Goal: Task Accomplishment & Management: Manage account settings

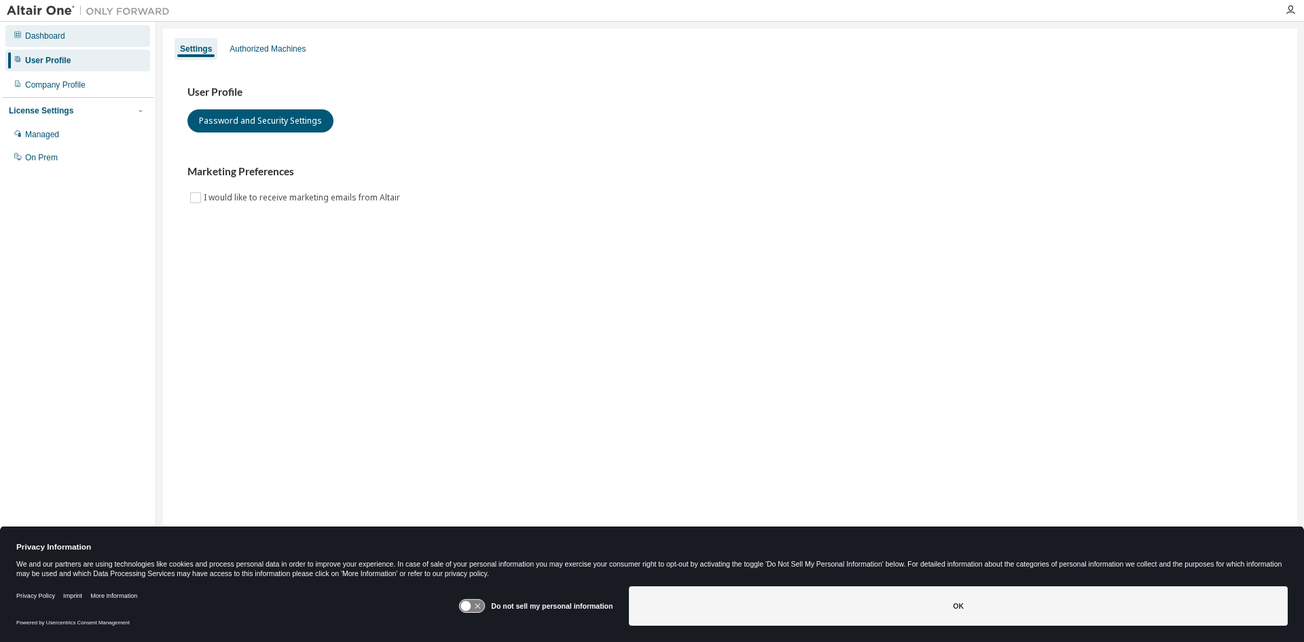
click at [77, 37] on div "Dashboard" at bounding box center [77, 36] width 145 height 22
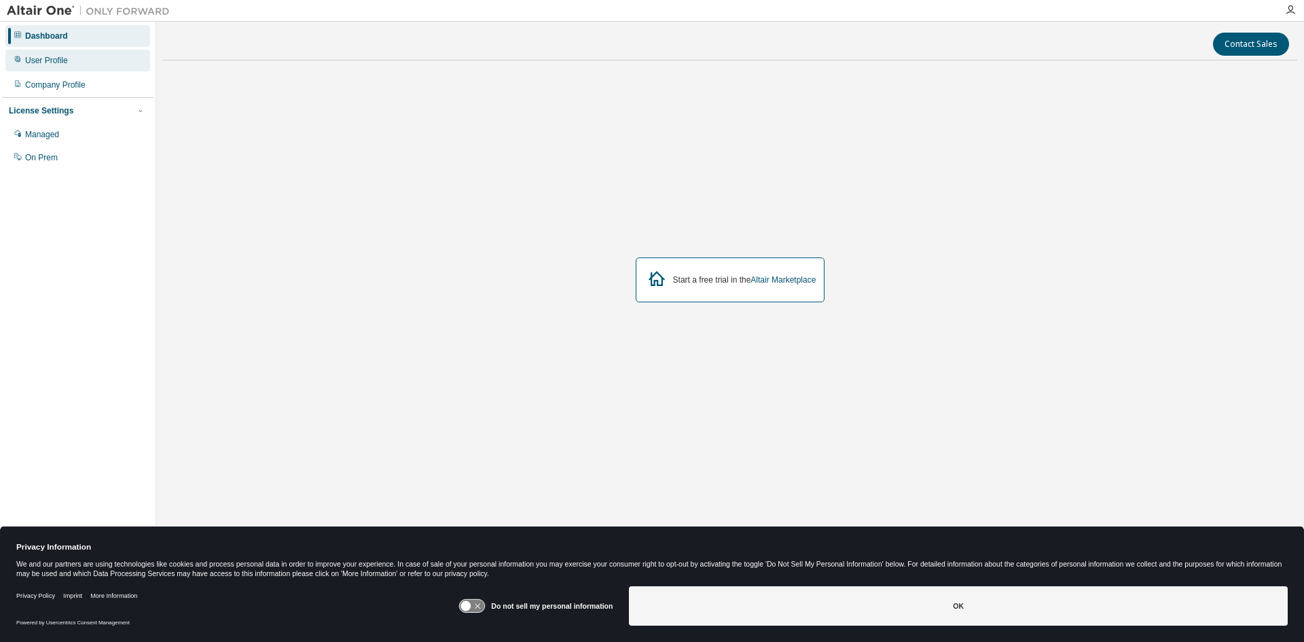
click at [77, 57] on div "User Profile" at bounding box center [77, 61] width 145 height 22
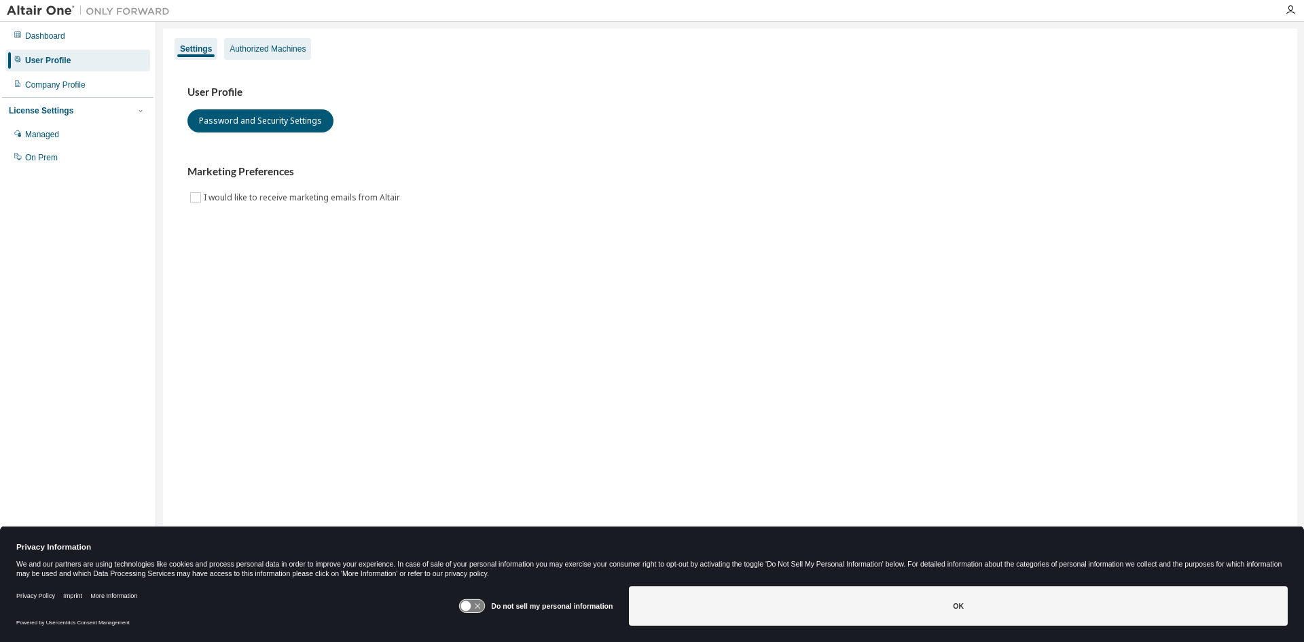
click at [289, 58] on div "Authorized Machines" at bounding box center [267, 49] width 87 height 22
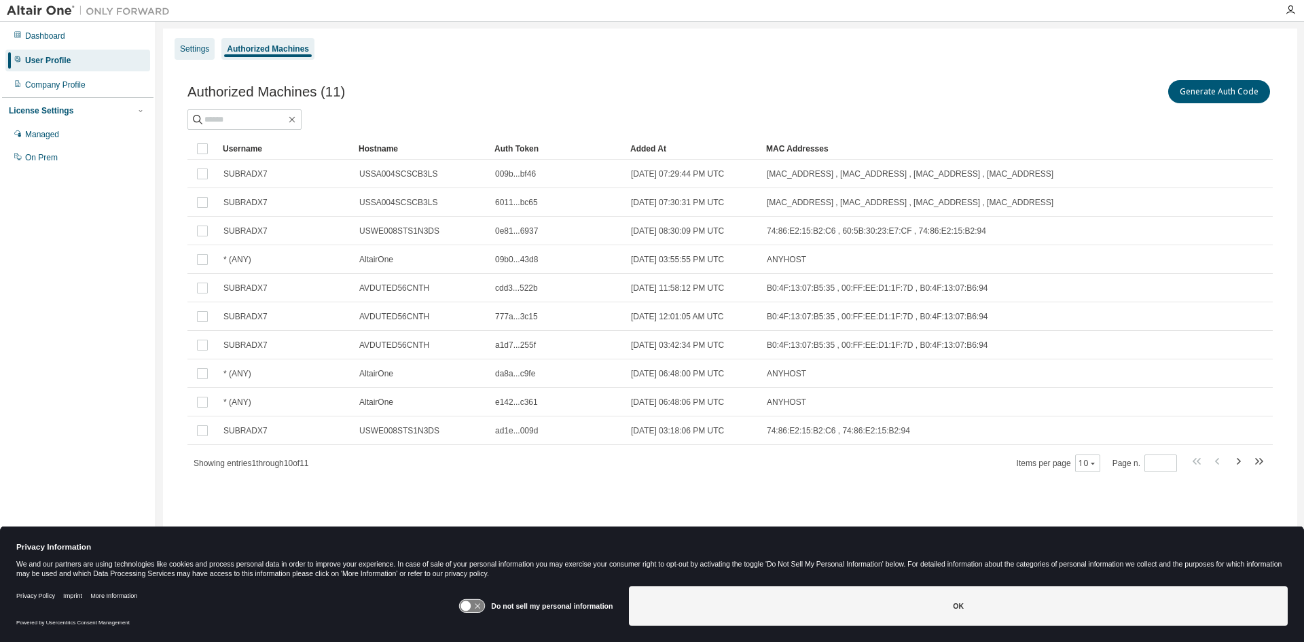
click at [188, 46] on div "Settings" at bounding box center [194, 48] width 29 height 11
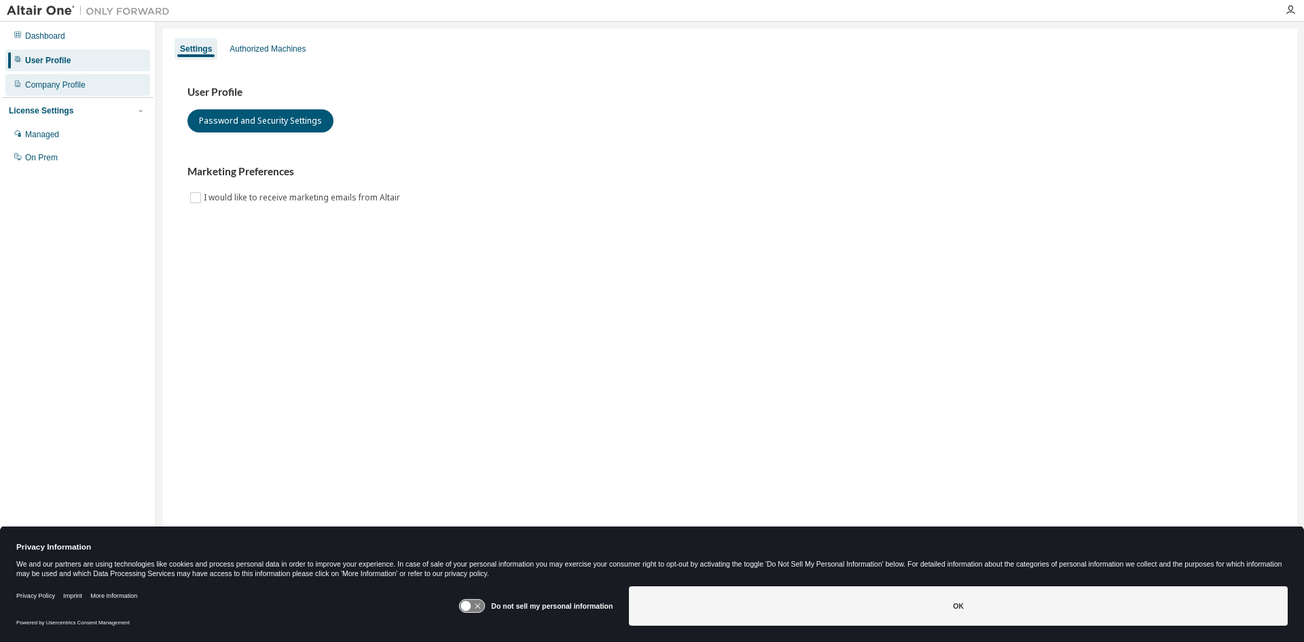
click at [58, 90] on div "Company Profile" at bounding box center [55, 84] width 60 height 11
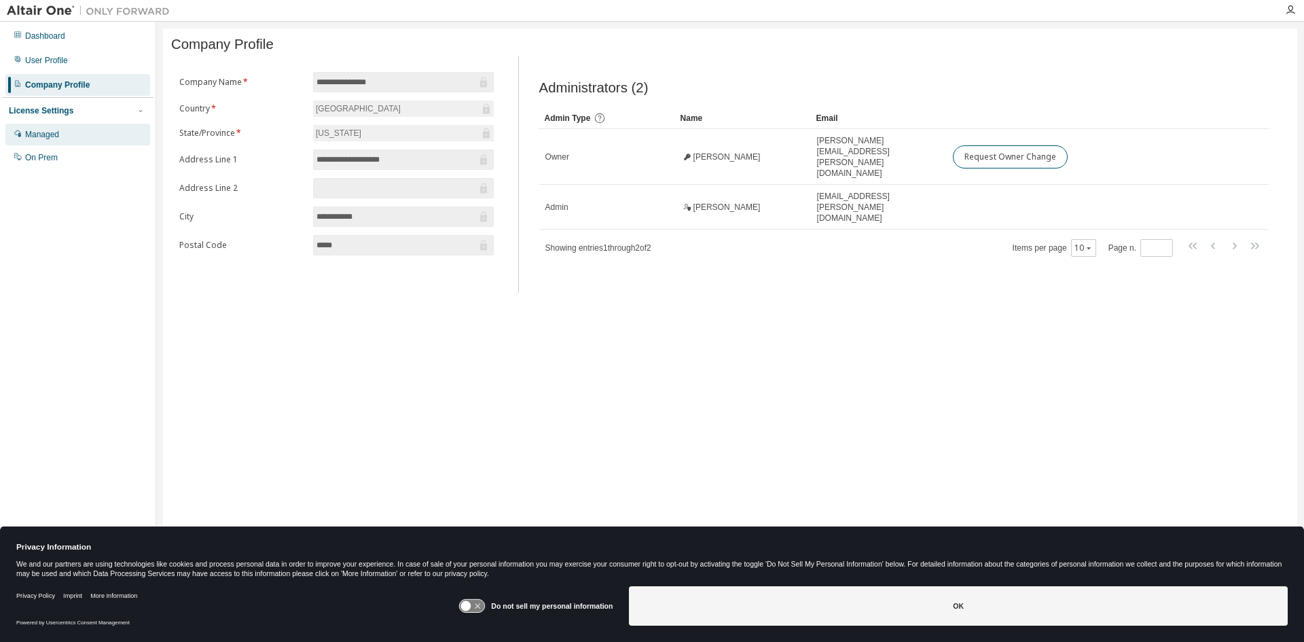
click at [43, 139] on div "Managed" at bounding box center [42, 134] width 34 height 11
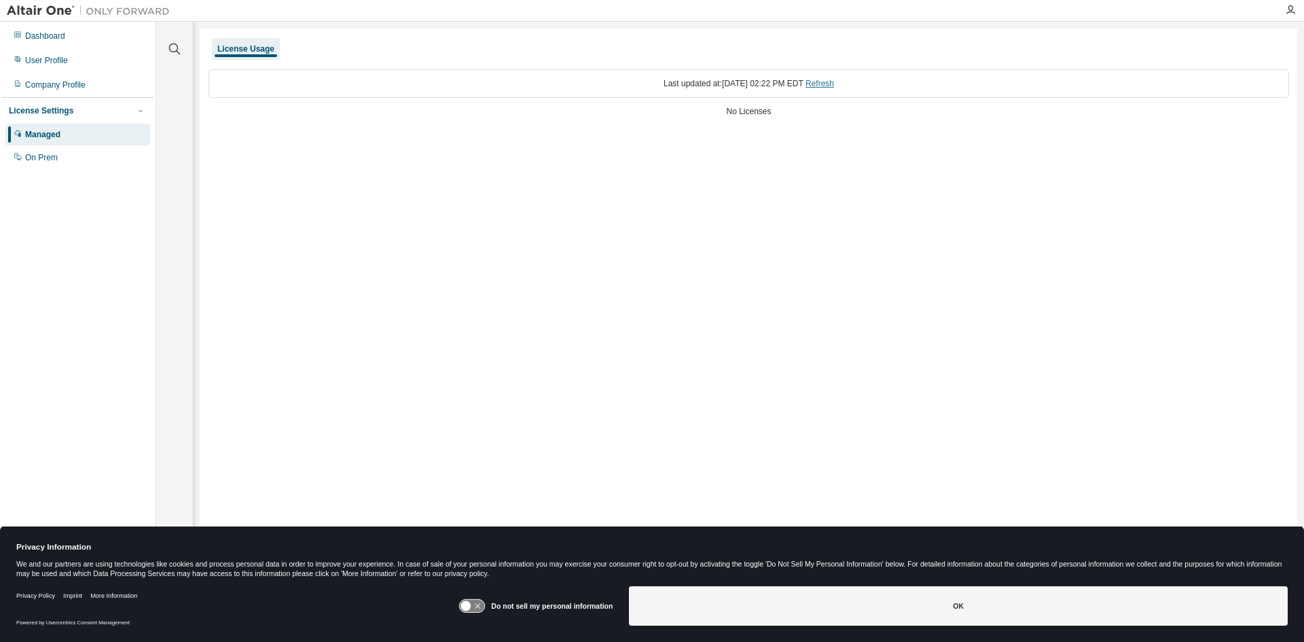
click at [834, 84] on link "Refresh" at bounding box center [820, 84] width 29 height 10
